Goal: Find contact information: Find contact information

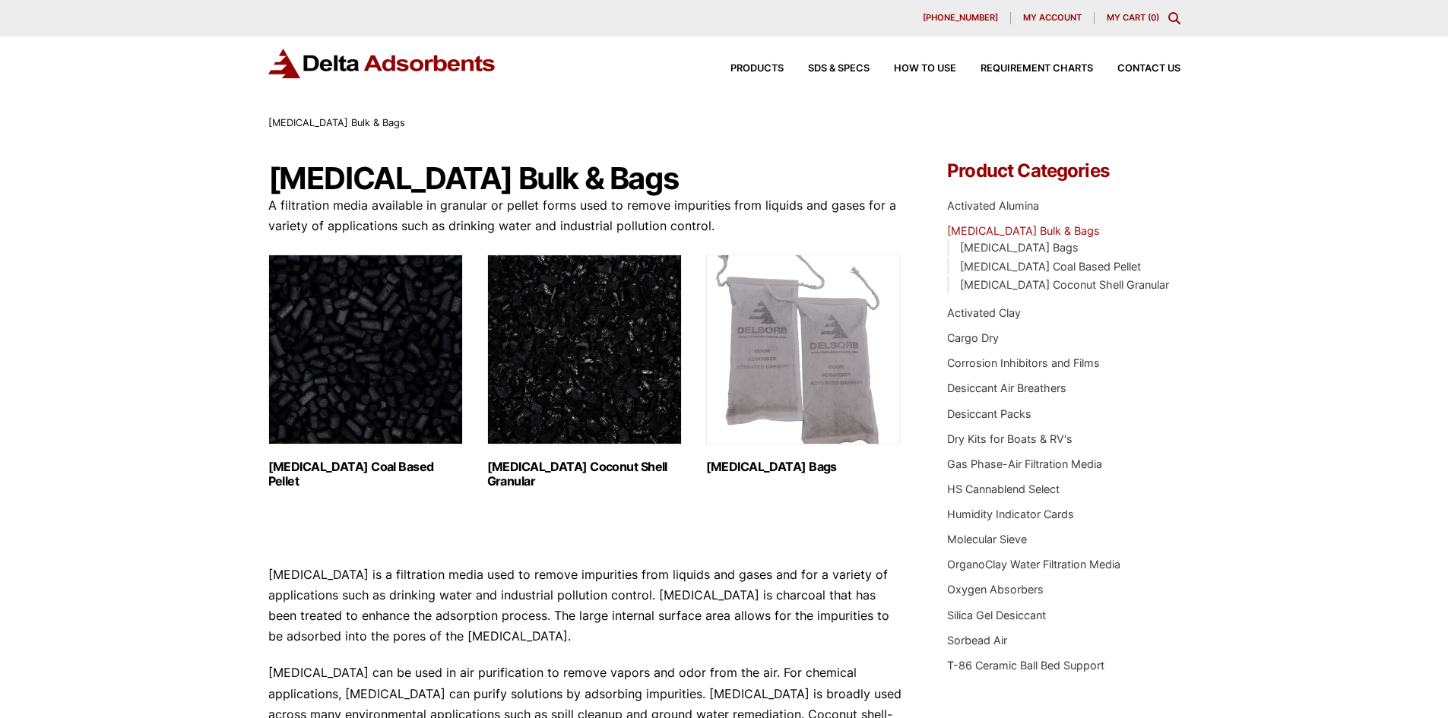
click at [379, 57] on img at bounding box center [382, 64] width 228 height 30
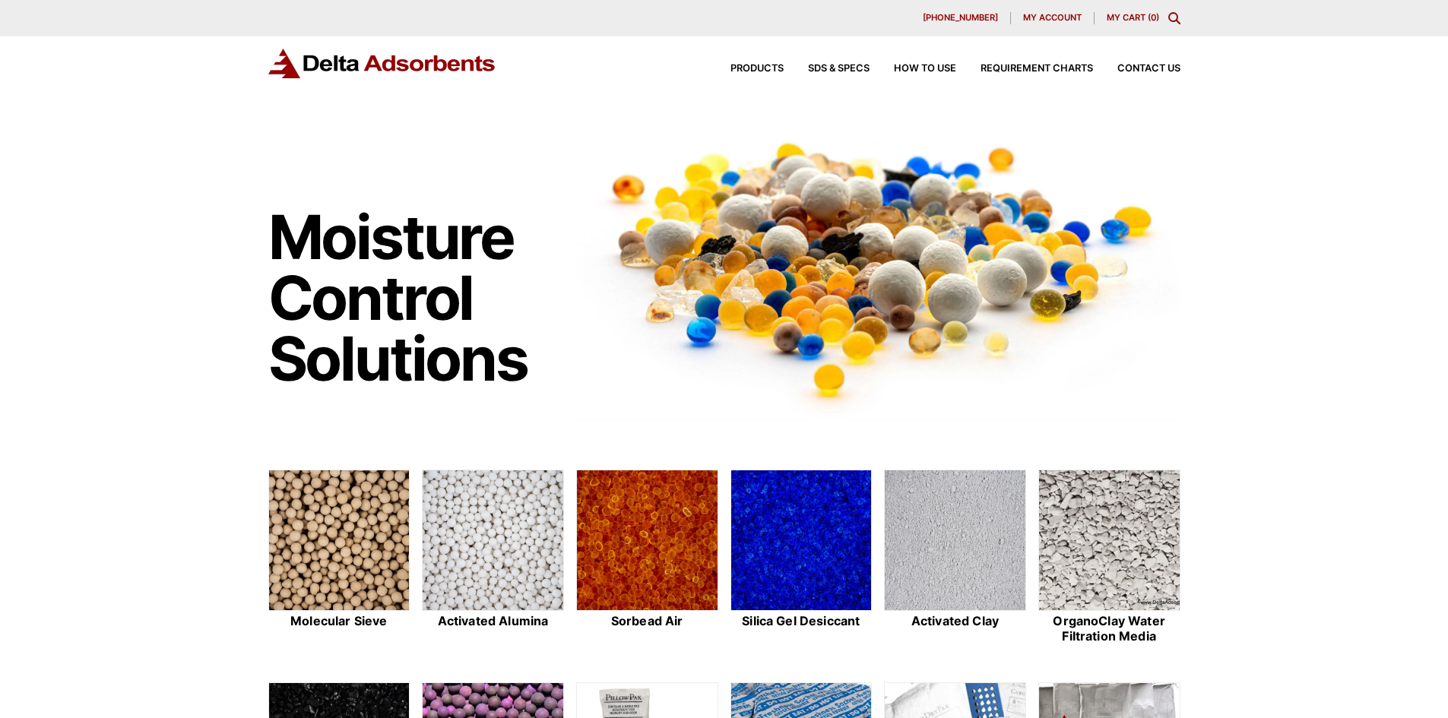
click at [1186, 64] on div "Products SDS & SPECS How to Use Requirement Charts Contact Us" at bounding box center [943, 69] width 487 height 22
click at [1169, 71] on span "Contact Us" at bounding box center [1149, 69] width 63 height 10
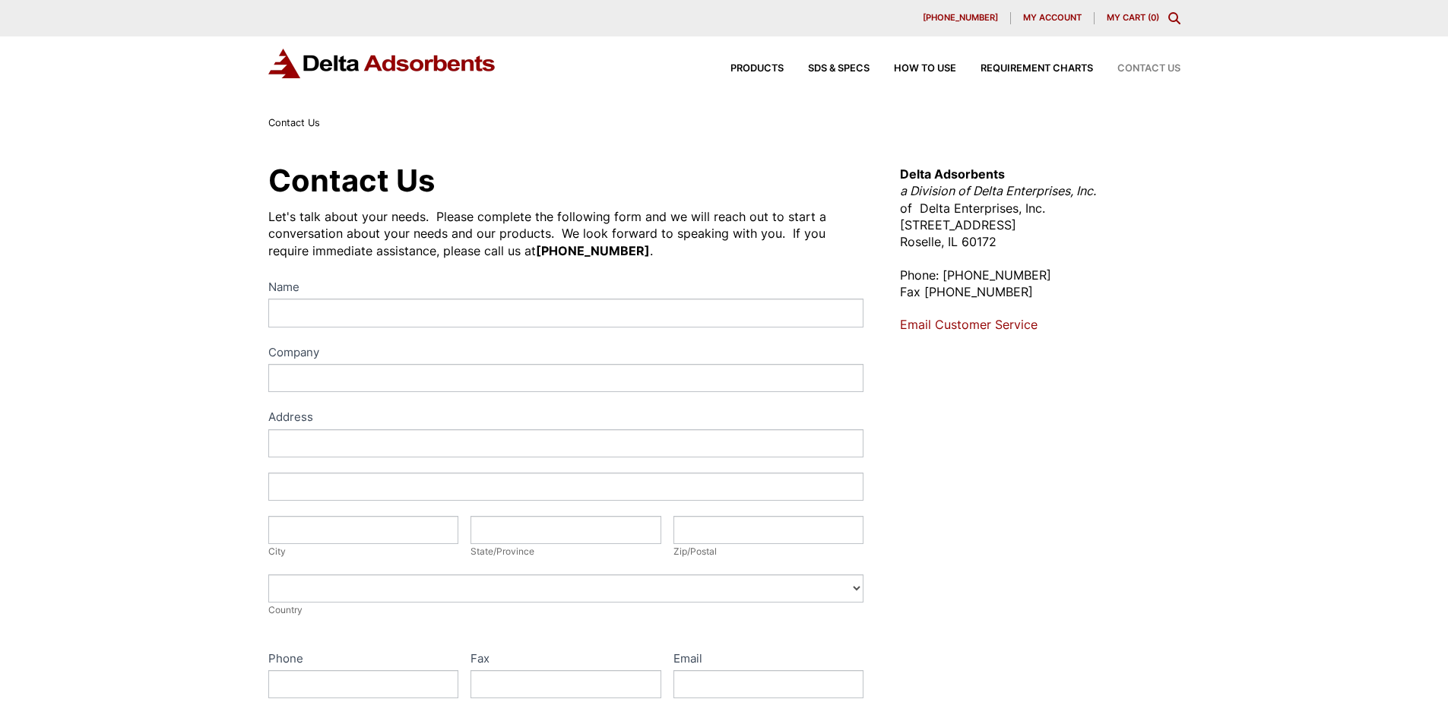
click at [1133, 284] on p "Phone: 630-980-5205 Fax 630-980-5286" at bounding box center [1040, 284] width 280 height 34
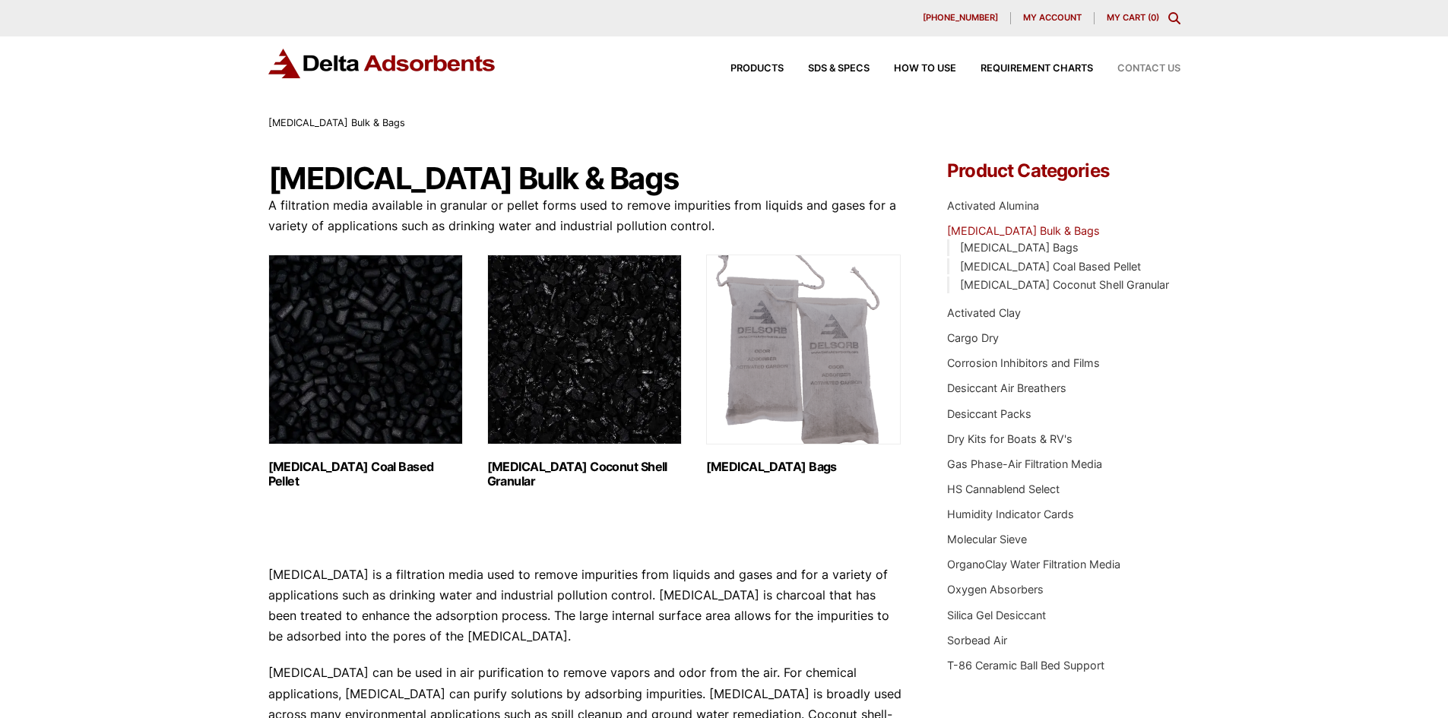
click at [1155, 69] on span "Contact Us" at bounding box center [1149, 69] width 63 height 10
